Goal: Check status: Check status

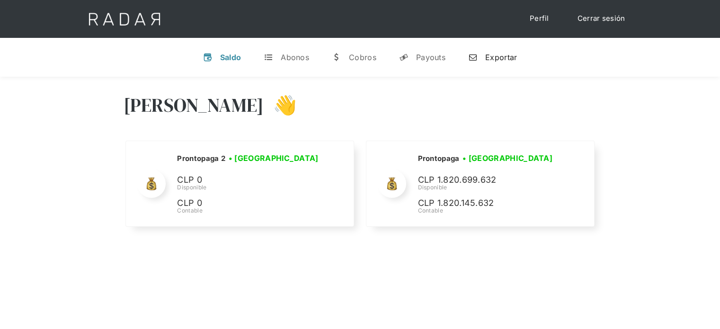
click at [496, 51] on link "n Exportar" at bounding box center [492, 57] width 64 height 25
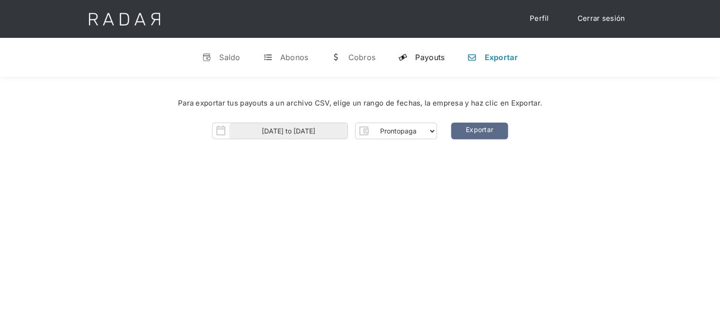
click at [432, 53] on div "Payouts" at bounding box center [429, 57] width 29 height 9
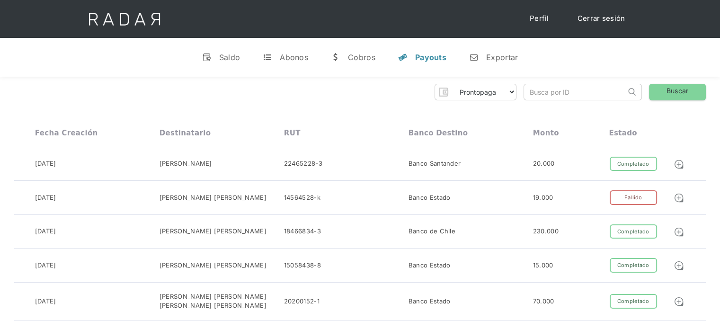
click at [531, 94] on input "search" at bounding box center [575, 92] width 102 height 16
paste input "d63cd9e1-cfb0-47cf-b909-bd14fa5ae7a8"
drag, startPoint x: 546, startPoint y: 92, endPoint x: 513, endPoint y: 98, distance: 34.1
click at [502, 98] on div "Prontopaga Prontopaga 2 Thank you! Your submission has been received! Oops! Som…" at bounding box center [359, 92] width 691 height 17
click at [530, 93] on input "d63cd9e1-cfb0-47cf-b909-bd14fa5ae7a8" at bounding box center [575, 92] width 102 height 16
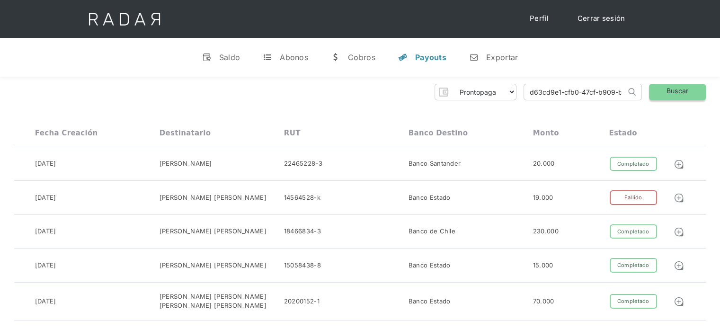
click at [671, 97] on link "Buscar" at bounding box center [677, 92] width 57 height 17
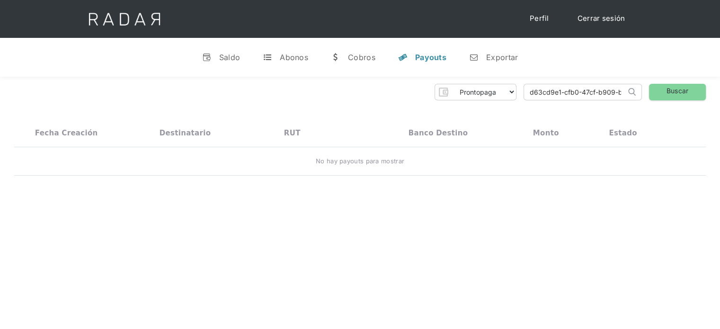
click at [529, 92] on input "d63cd9e1-cfb0-47cf-b909-bd14fa5ae7a8" at bounding box center [575, 92] width 102 height 16
drag, startPoint x: 528, startPoint y: 94, endPoint x: 657, endPoint y: 91, distance: 129.2
click at [657, 91] on div "Prontopaga Prontopaga 2 Thank you! Your submission has been received! Oops! Som…" at bounding box center [359, 92] width 691 height 17
paste input "98c0fce8-ec76-4e85-9be6-58b852236496"
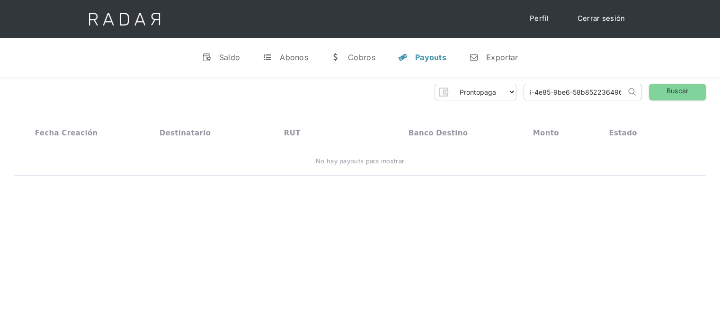
scroll to position [0, 0]
drag, startPoint x: 581, startPoint y: 90, endPoint x: 495, endPoint y: 110, distance: 87.9
click at [495, 110] on div "Prontopaga Prontopaga 2 Thank you! Your submission has been received! Oops! Som…" at bounding box center [360, 130] width 720 height 106
click at [531, 90] on input "98c0fce8-ec76-4e85-9be6-58b852236496" at bounding box center [575, 92] width 102 height 16
click at [669, 98] on link "Buscar" at bounding box center [677, 92] width 57 height 17
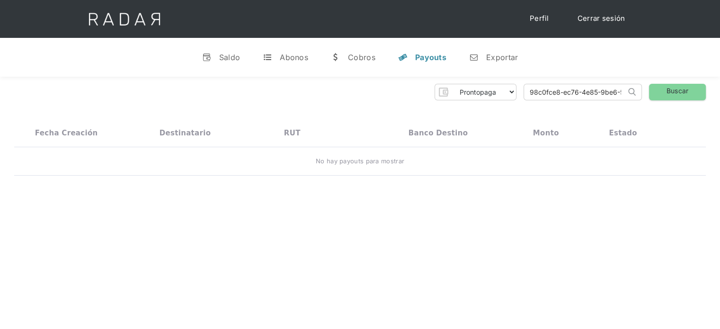
scroll to position [0, 47]
drag, startPoint x: 528, startPoint y: 95, endPoint x: 649, endPoint y: 89, distance: 120.8
click at [649, 89] on div "Prontopaga Prontopaga 2 Thank you! Your submission has been received! Oops! Som…" at bounding box center [359, 92] width 691 height 17
paste input "de1aeb74-385c-4d91-844b-2ecf94771f8e"
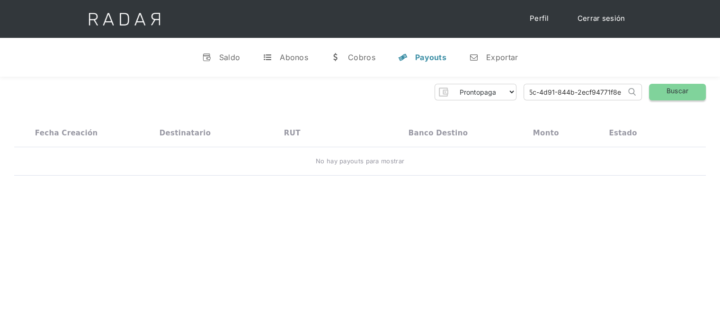
click at [664, 96] on link "Buscar" at bounding box center [677, 92] width 57 height 17
click at [531, 95] on input "de1aeb74-385c-4d91-844b-2ecf94771f8e" at bounding box center [575, 92] width 102 height 16
type input "de1aeb74-385c-4d91-844b-2ecf94771f8e"
click at [669, 100] on link "Buscar" at bounding box center [677, 92] width 57 height 17
